Goal: Find specific page/section: Find specific page/section

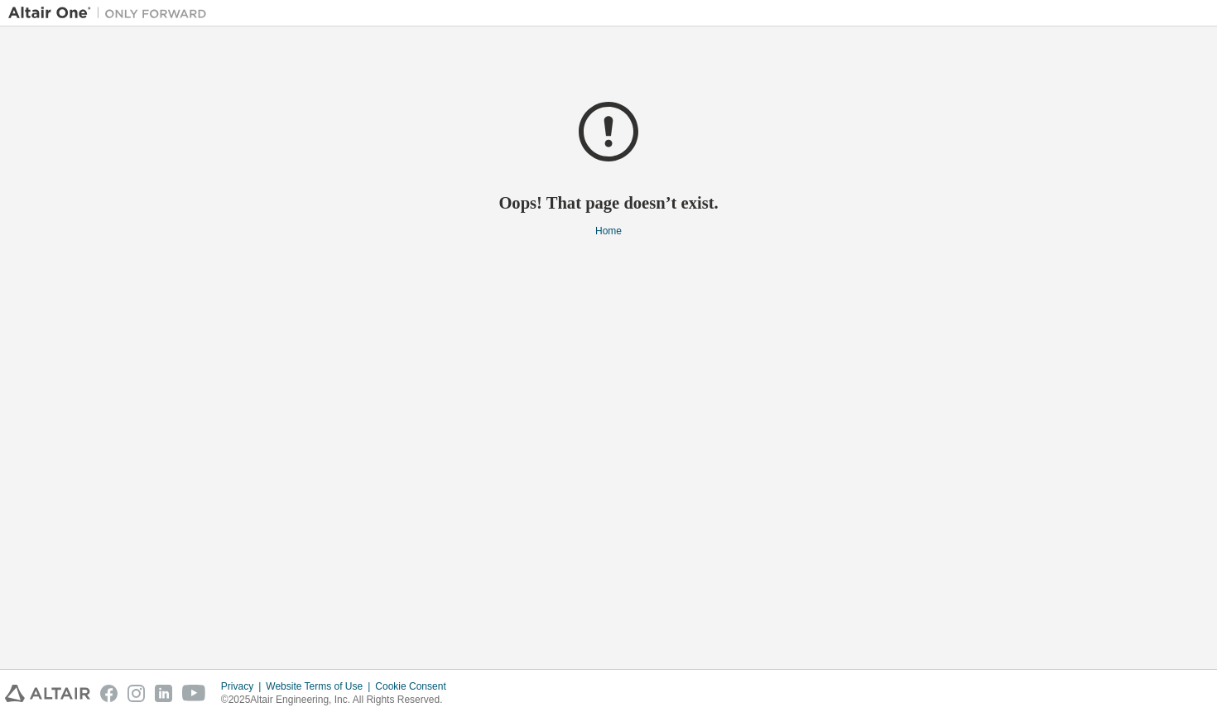
click at [86, 12] on img at bounding box center [111, 13] width 207 height 17
click at [74, 17] on img at bounding box center [111, 13] width 207 height 17
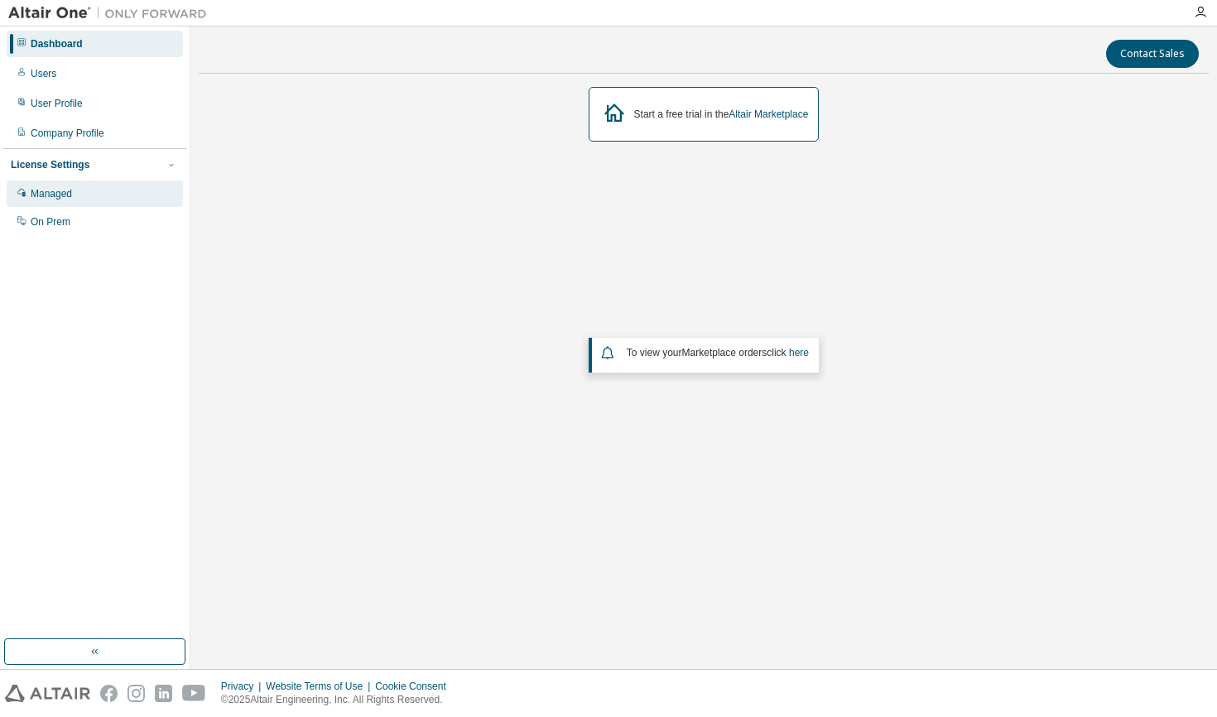
click at [109, 199] on div "Managed" at bounding box center [95, 194] width 176 height 26
